Goal: Navigation & Orientation: Find specific page/section

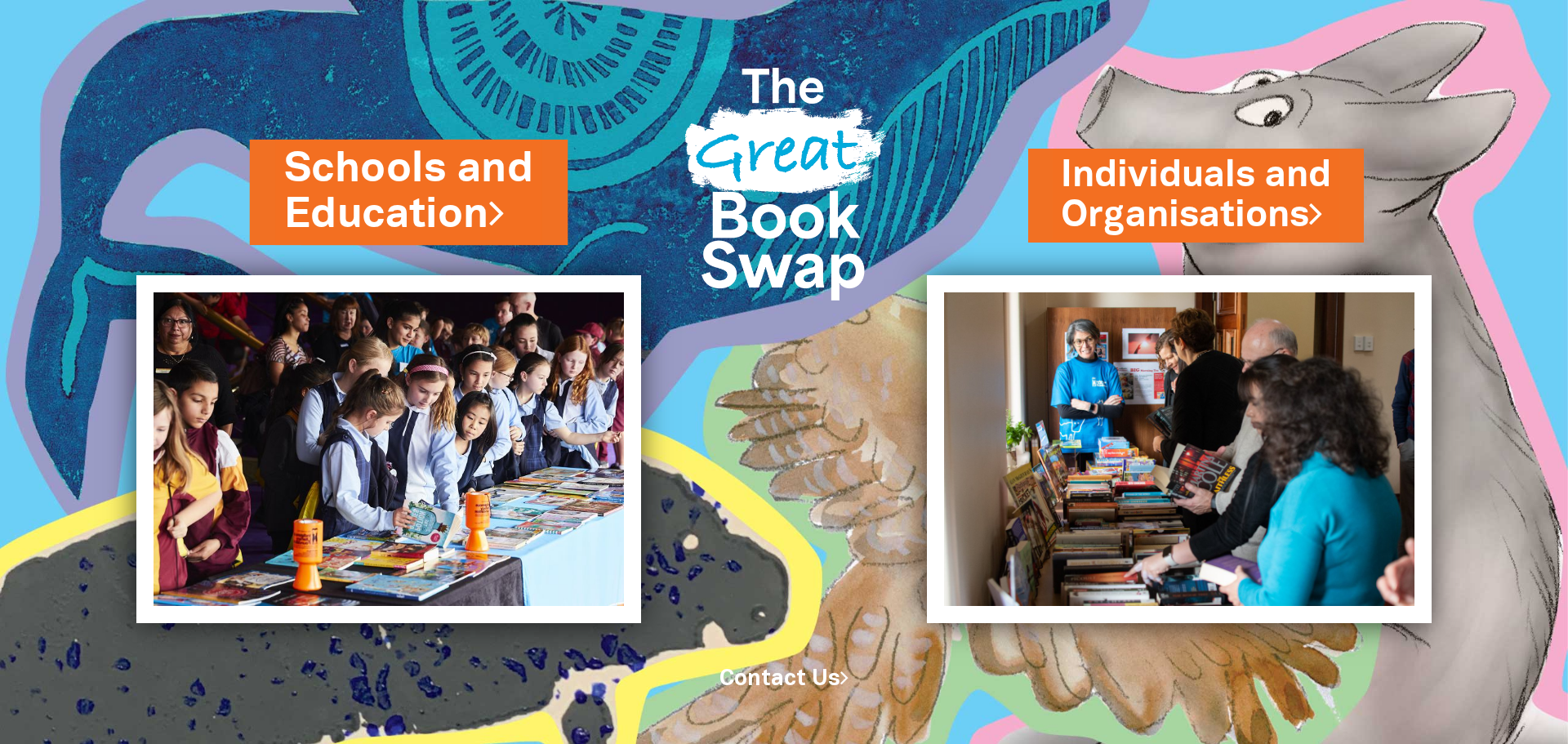
click at [502, 213] on icon at bounding box center [497, 212] width 15 height 42
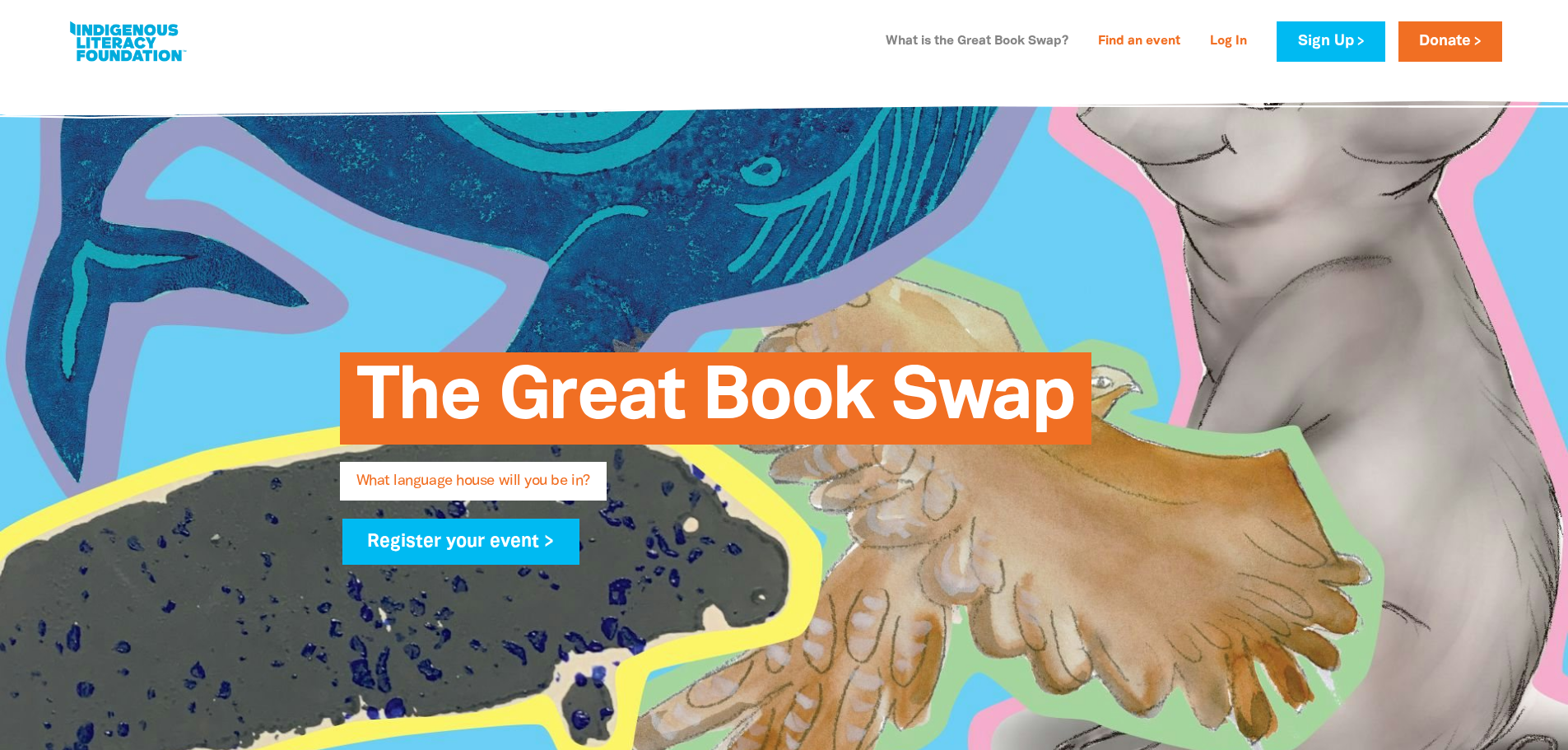
click at [1010, 46] on link "What is the Great Book Swap?" at bounding box center [977, 41] width 203 height 26
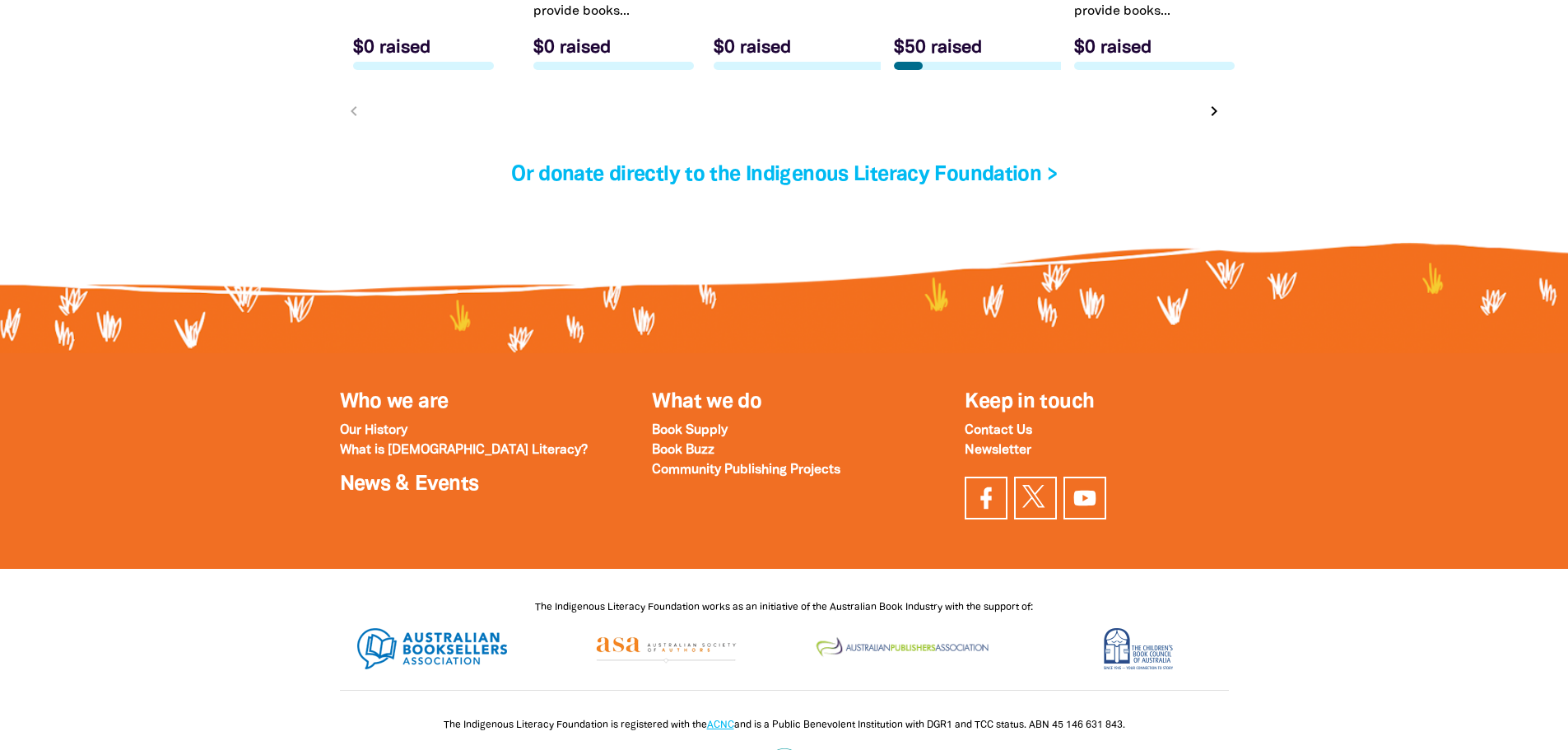
scroll to position [5651, 0]
